Goal: Task Accomplishment & Management: Complete application form

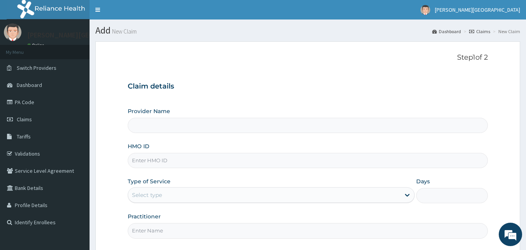
scroll to position [73, 0]
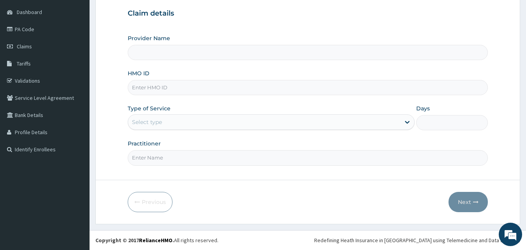
click at [177, 82] on input "HMO ID" at bounding box center [308, 87] width 361 height 15
type input "[PERSON_NAME] Clinic - Mile 12"
paste input "FHM/10017/A"
type input "FHM/10017/A"
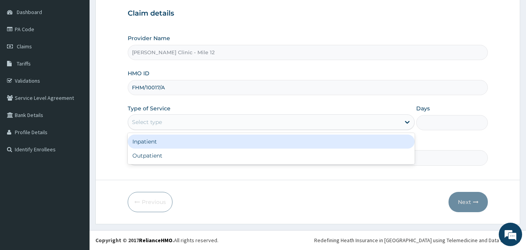
click at [160, 121] on div "Select type" at bounding box center [147, 122] width 30 height 8
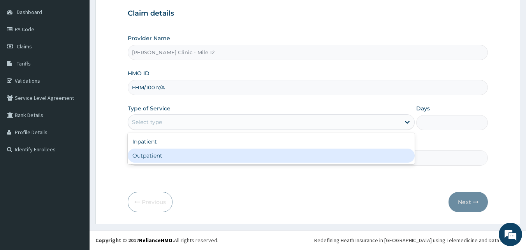
click at [177, 154] on div "Outpatient" at bounding box center [271, 155] width 287 height 14
type input "1"
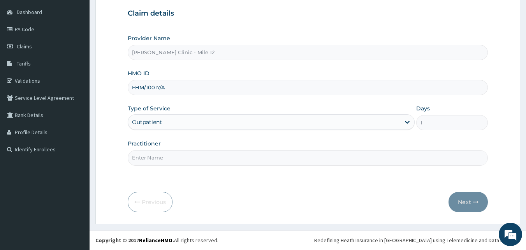
click at [177, 154] on input "Practitioner" at bounding box center [308, 157] width 361 height 15
type input "[PERSON_NAME]"
click at [469, 206] on button "Next" at bounding box center [468, 202] width 39 height 20
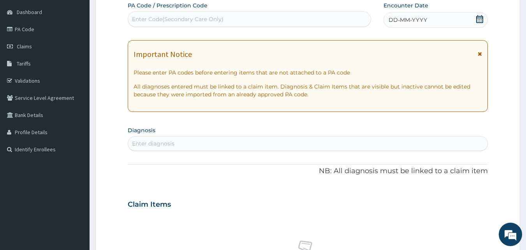
click at [178, 13] on div "Enter Code(Secondary Care Only)" at bounding box center [249, 19] width 243 height 12
paste input "PA/2A046C"
type input "PA/2A046C"
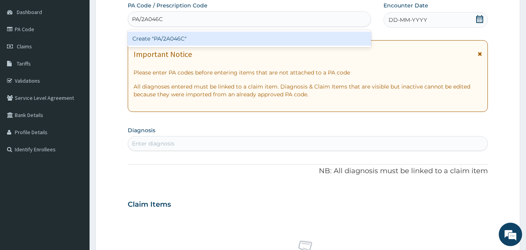
click at [183, 37] on div "Create "PA/2A046C"" at bounding box center [250, 39] width 244 height 14
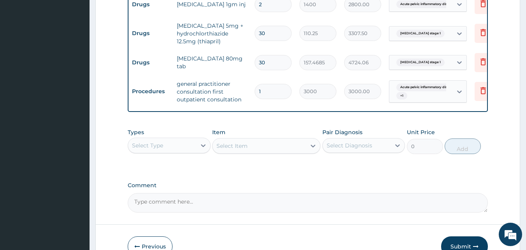
scroll to position [450, 0]
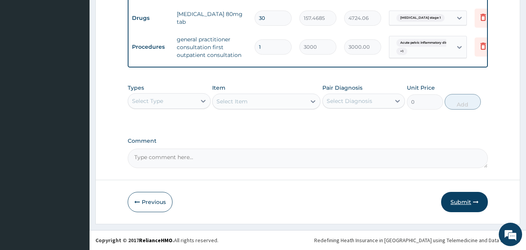
click at [459, 199] on button "Submit" at bounding box center [464, 202] width 47 height 20
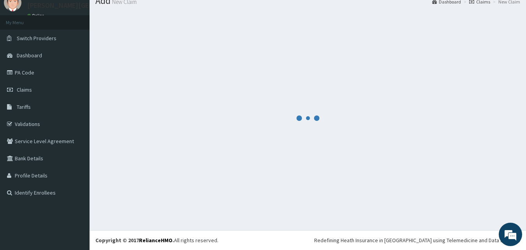
scroll to position [30, 0]
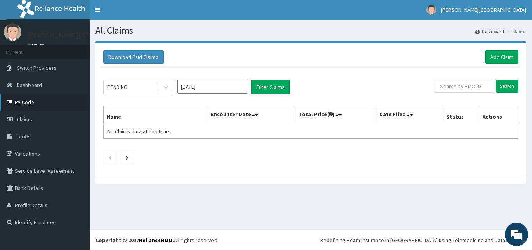
click at [31, 98] on link "PA Code" at bounding box center [45, 101] width 90 height 17
